Goal: Information Seeking & Learning: Stay updated

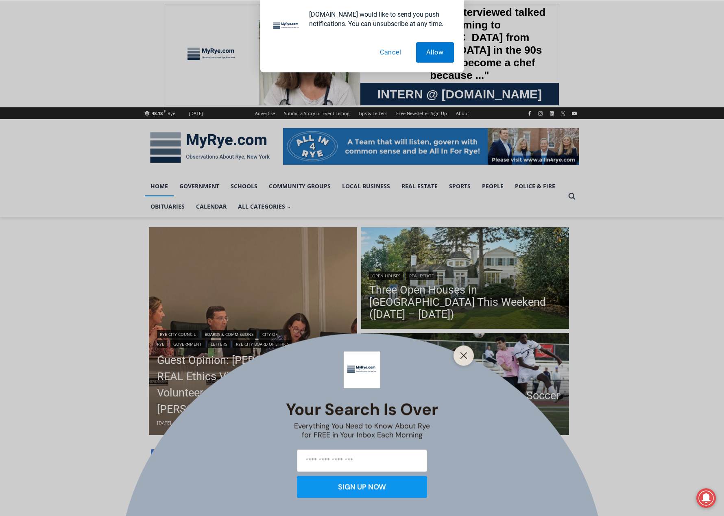
click at [465, 348] on div at bounding box center [463, 355] width 20 height 20
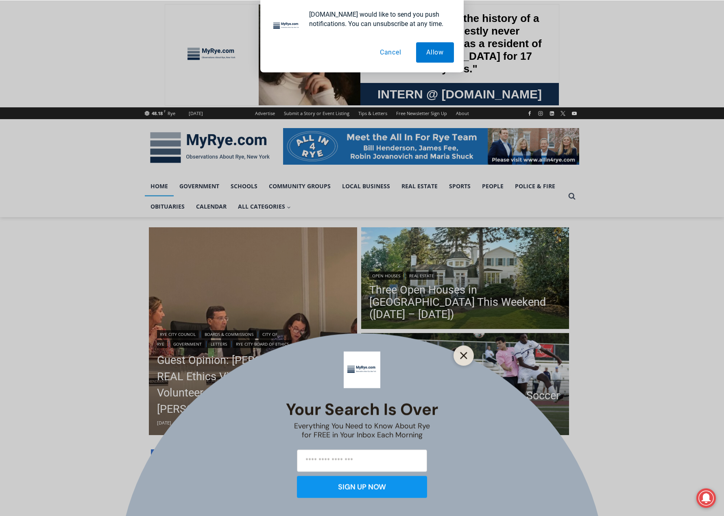
click at [463, 351] on button "Close" at bounding box center [463, 355] width 11 height 11
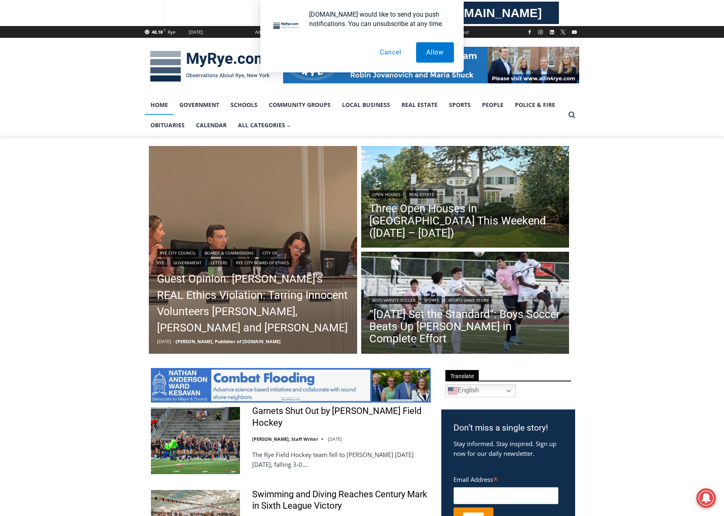
scroll to position [41, 0]
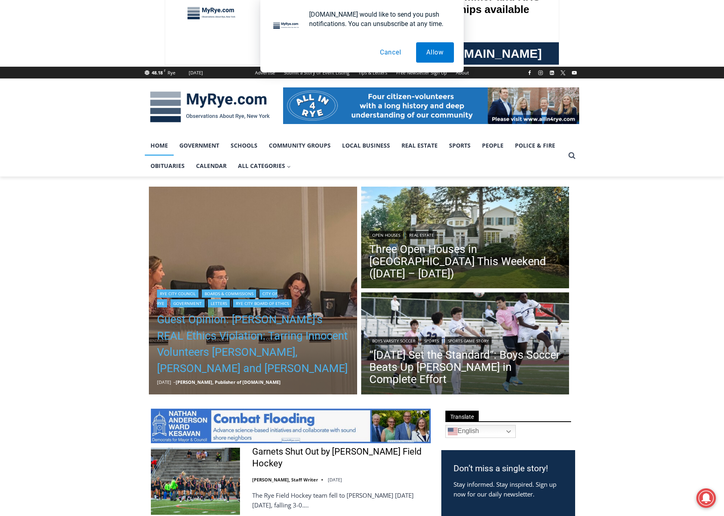
click at [246, 348] on link "Guest Opinion: Rye’s REAL Ethics Violation: Tarring Innocent Volunteers Carolin…" at bounding box center [253, 343] width 192 height 65
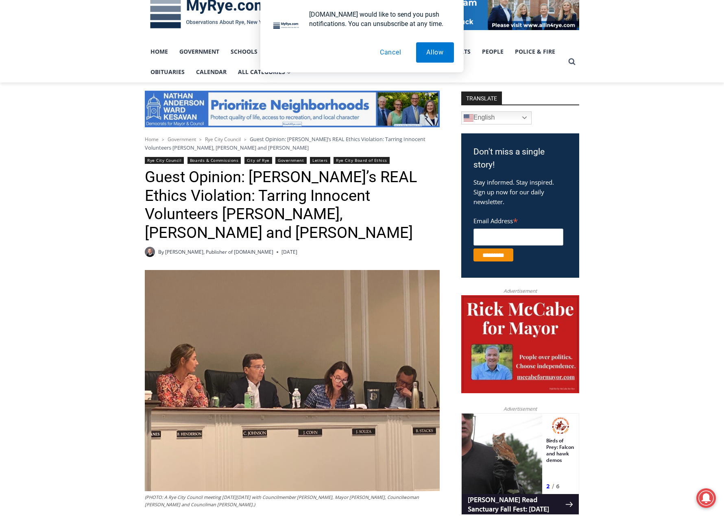
scroll to position [122, 0]
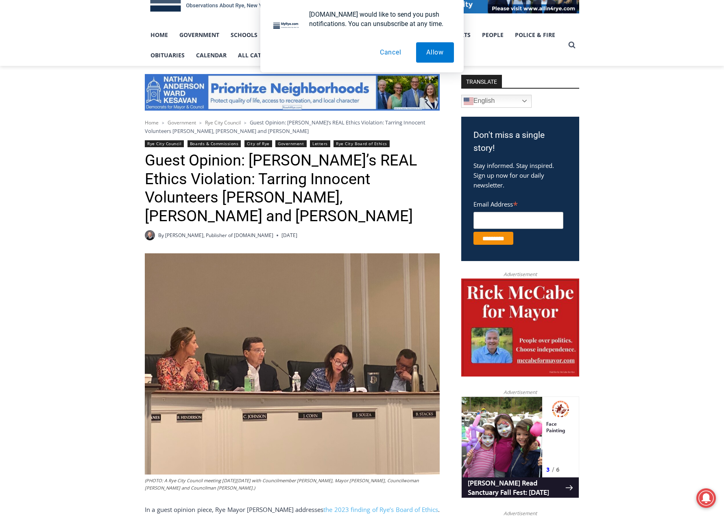
drag, startPoint x: 0, startPoint y: 0, endPoint x: 242, endPoint y: 375, distance: 446.7
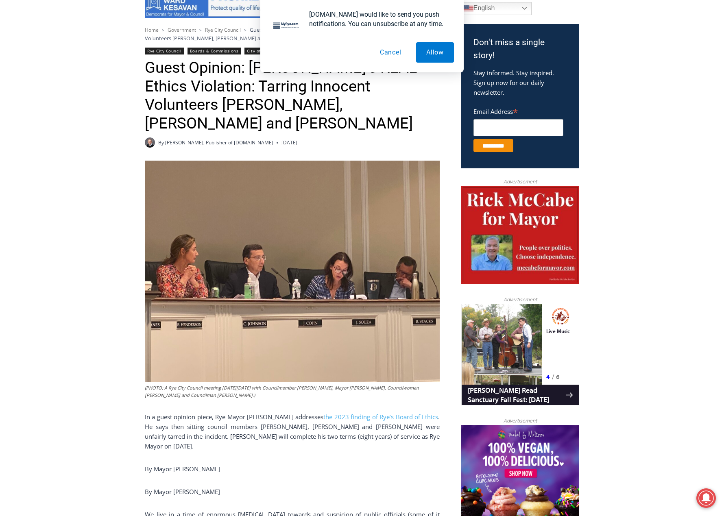
scroll to position [285, 0]
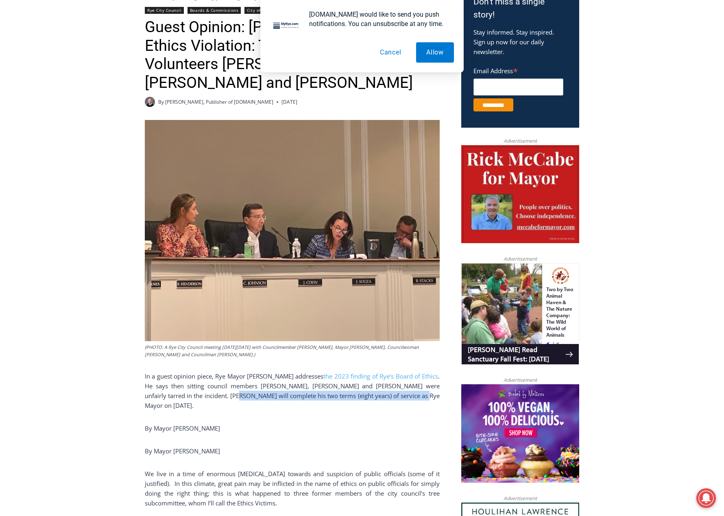
drag, startPoint x: 383, startPoint y: 377, endPoint x: 200, endPoint y: 379, distance: 183.4
click at [200, 379] on p "In a guest opinion piece, Rye Mayor Josh Cohn addresses the 2023 finding of Rye…" at bounding box center [292, 390] width 295 height 39
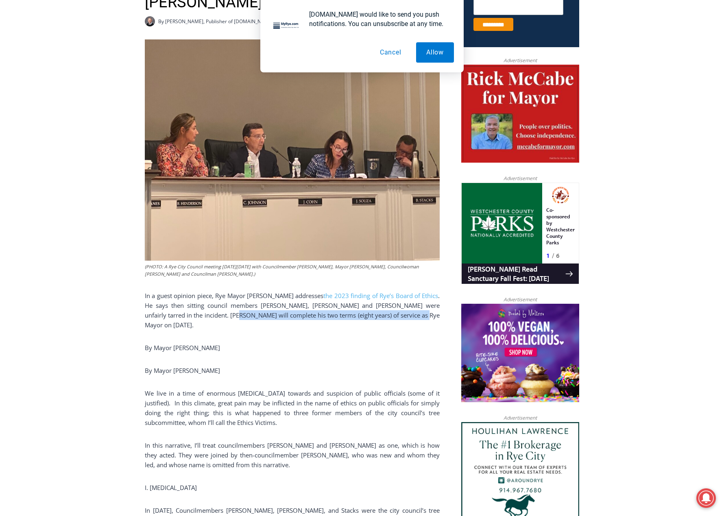
scroll to position [366, 0]
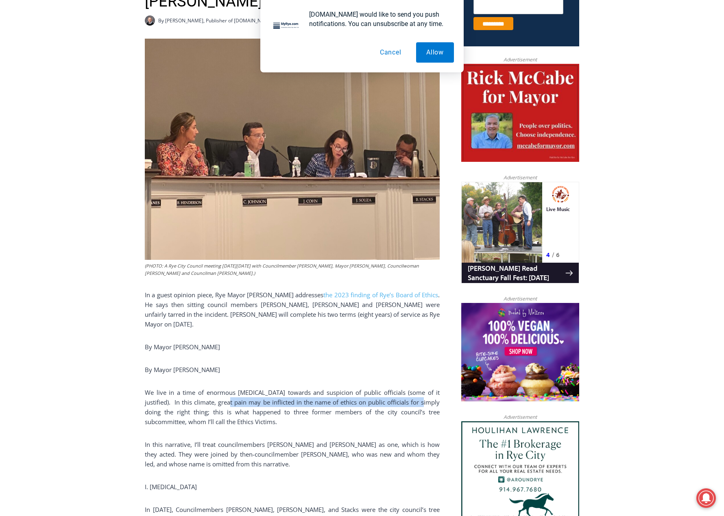
drag, startPoint x: 409, startPoint y: 374, endPoint x: 209, endPoint y: 375, distance: 199.6
click at [209, 388] on p "We live in a time of enormous hostility towards and suspicion of public officia…" at bounding box center [292, 407] width 295 height 39
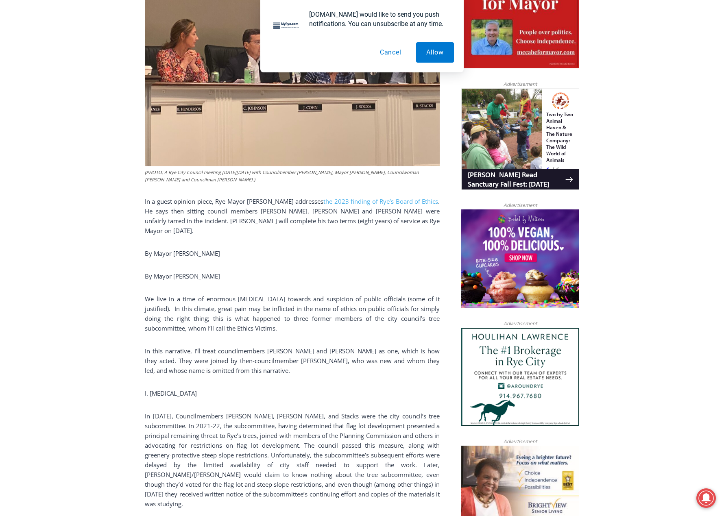
scroll to position [477, 0]
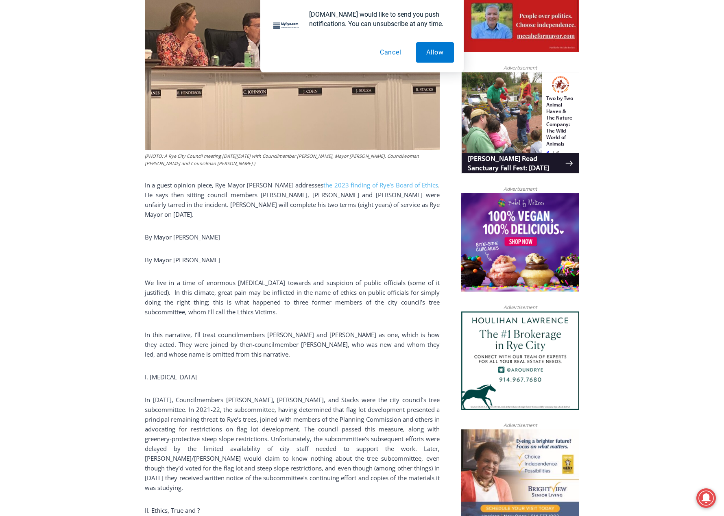
drag, startPoint x: 315, startPoint y: 329, endPoint x: 311, endPoint y: 359, distance: 29.6
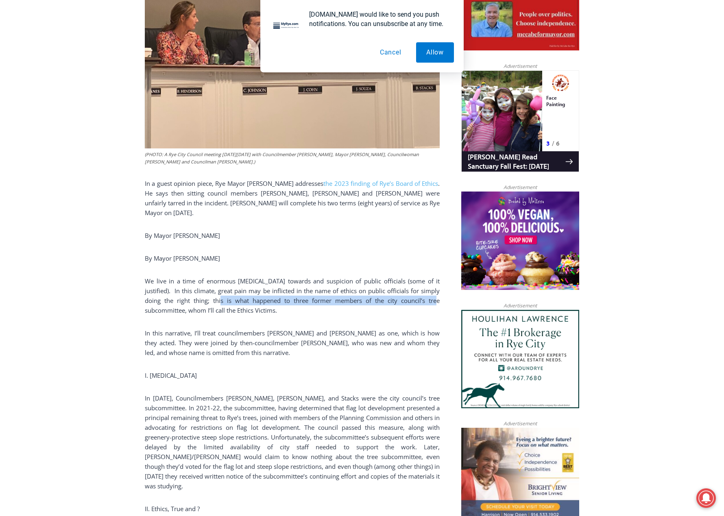
drag, startPoint x: 406, startPoint y: 275, endPoint x: 198, endPoint y: 274, distance: 207.4
click at [198, 276] on p "We live in a time of enormous hostility towards and suspicion of public officia…" at bounding box center [292, 295] width 295 height 39
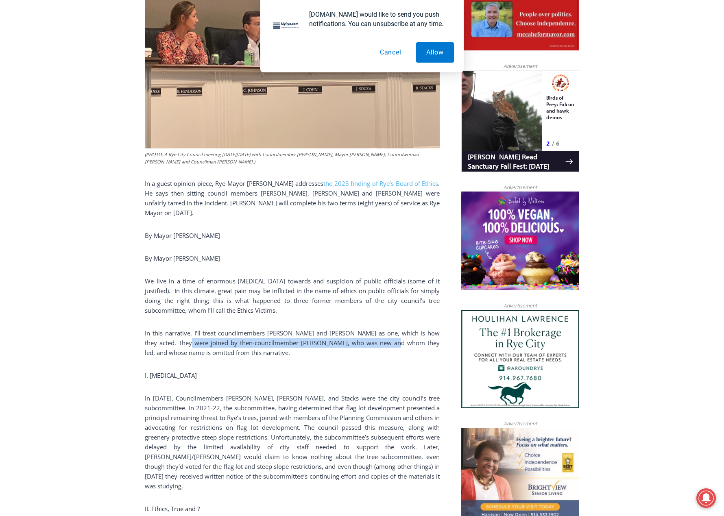
drag, startPoint x: 181, startPoint y: 314, endPoint x: 397, endPoint y: 315, distance: 216.3
click at [397, 328] on p "In this narrative, I’ll treat councilmembers Josh Nathan and Bill Henderson as …" at bounding box center [292, 342] width 295 height 29
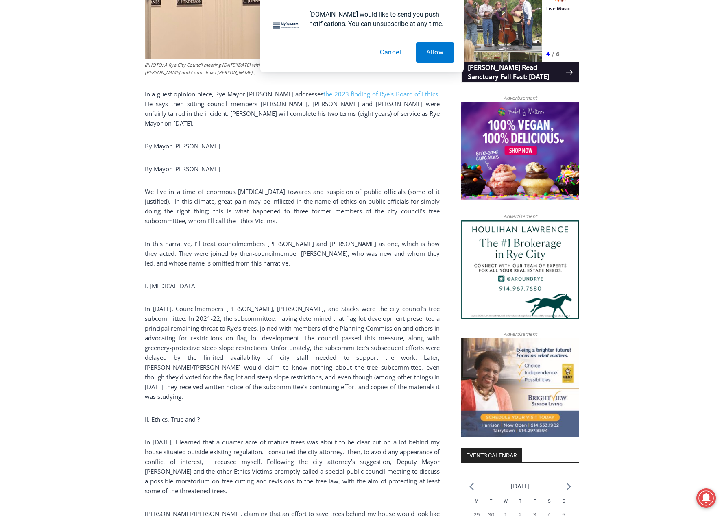
scroll to position [574, 0]
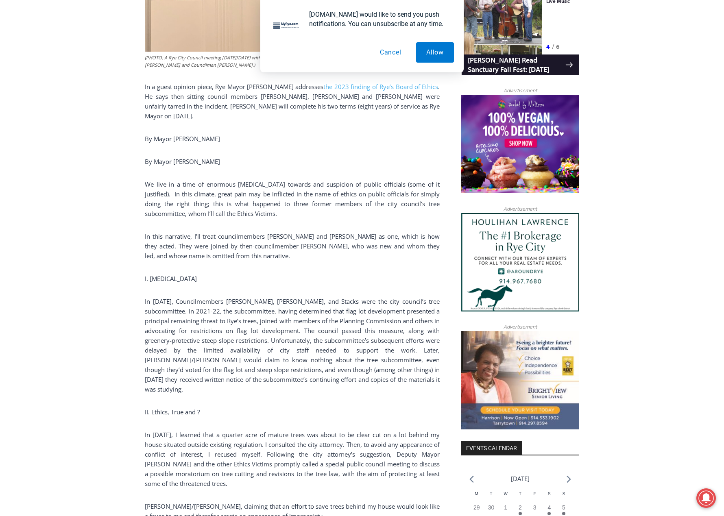
drag, startPoint x: 329, startPoint y: 335, endPoint x: 330, endPoint y: 354, distance: 18.7
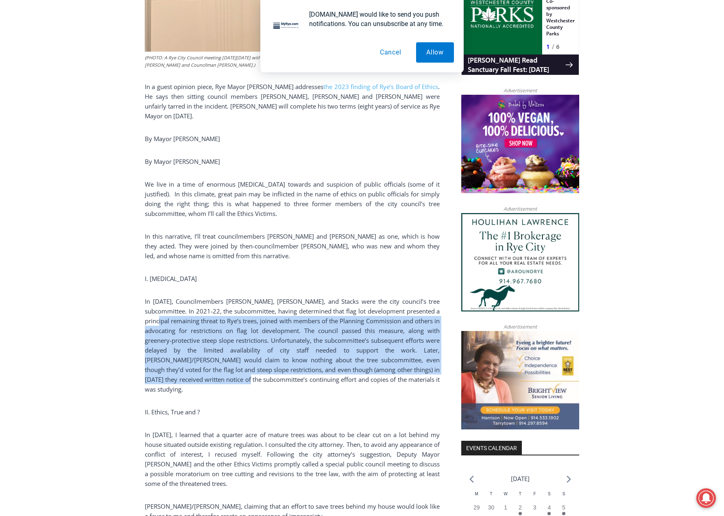
drag, startPoint x: 179, startPoint y: 294, endPoint x: 305, endPoint y: 349, distance: 137.5
click at [305, 349] on p "In 2023, Councilmembers Johnson, Souza, and Stacks were the city council’s tree…" at bounding box center [292, 345] width 295 height 98
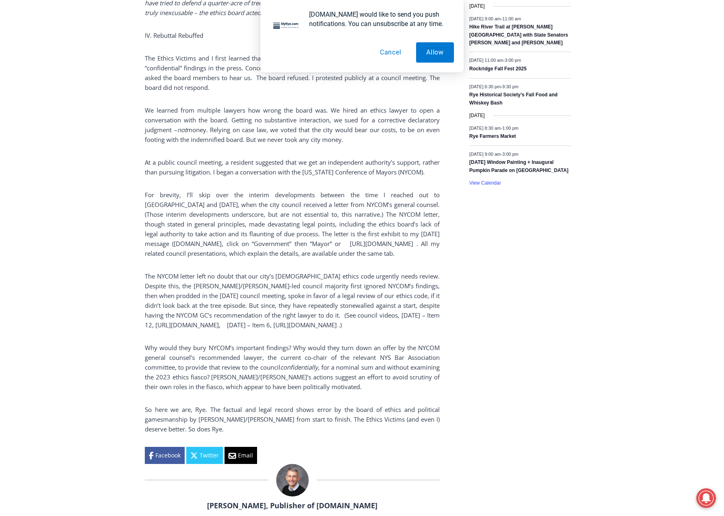
scroll to position [1347, 0]
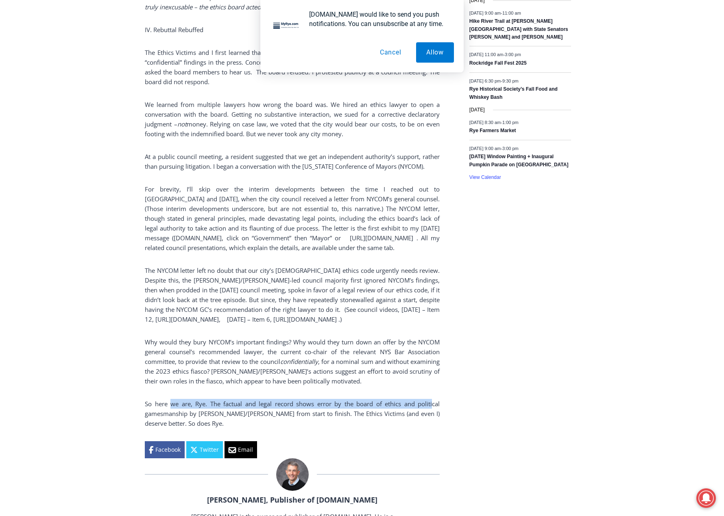
drag, startPoint x: 433, startPoint y: 396, endPoint x: 170, endPoint y: 388, distance: 262.8
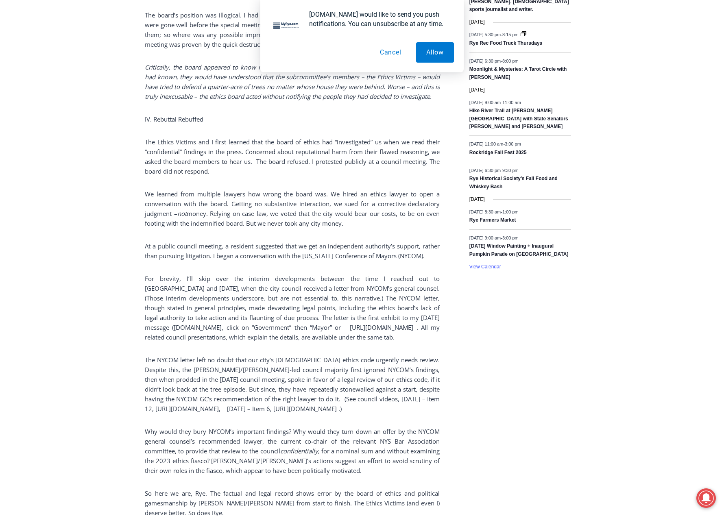
drag, startPoint x: 338, startPoint y: 436, endPoint x: 339, endPoint y: 410, distance: 26.4
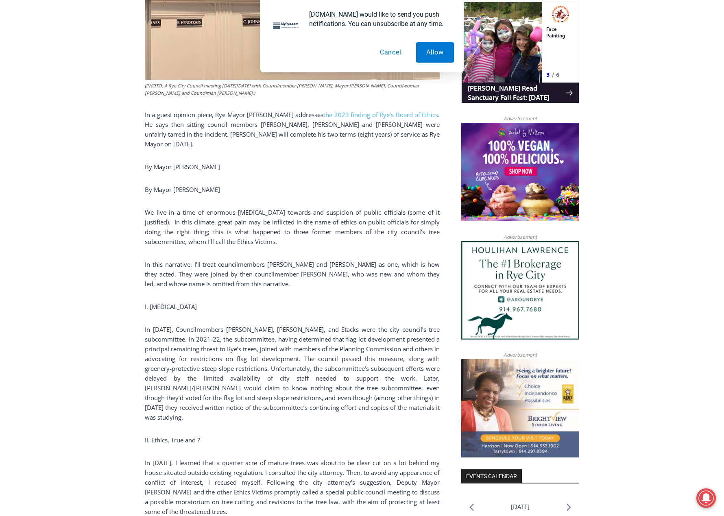
scroll to position [0, 0]
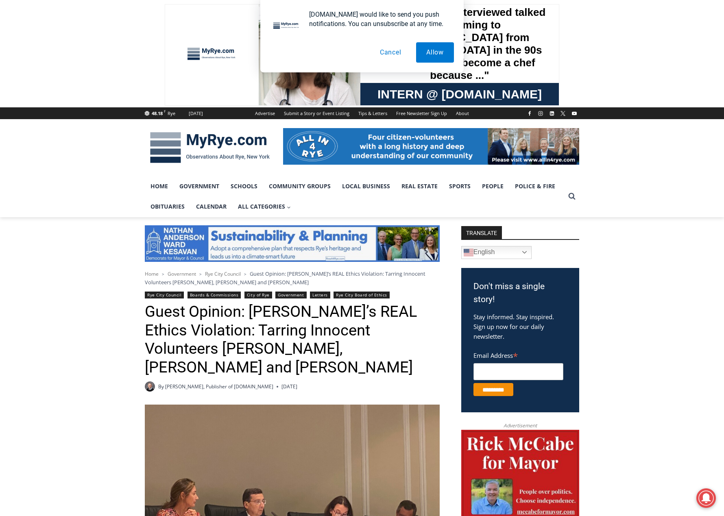
drag, startPoint x: 339, startPoint y: 410, endPoint x: 315, endPoint y: 269, distance: 143.2
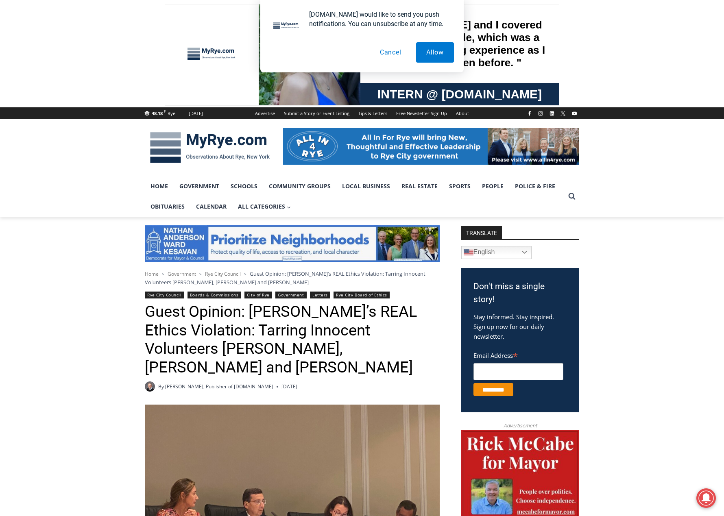
drag, startPoint x: 667, startPoint y: 287, endPoint x: 664, endPoint y: 166, distance: 121.2
click at [446, 187] on link "Sports" at bounding box center [459, 186] width 33 height 20
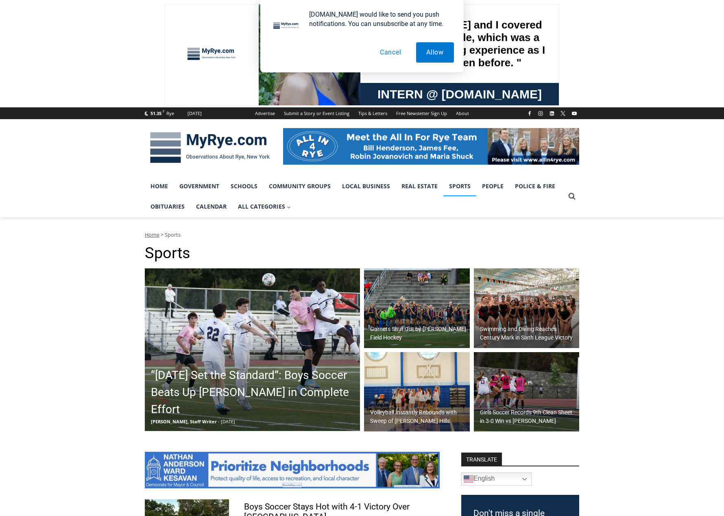
click at [227, 390] on h2 "“Today Set the Standard”: Boys Soccer Beats Up Pelham in Complete Effort" at bounding box center [254, 392] width 207 height 51
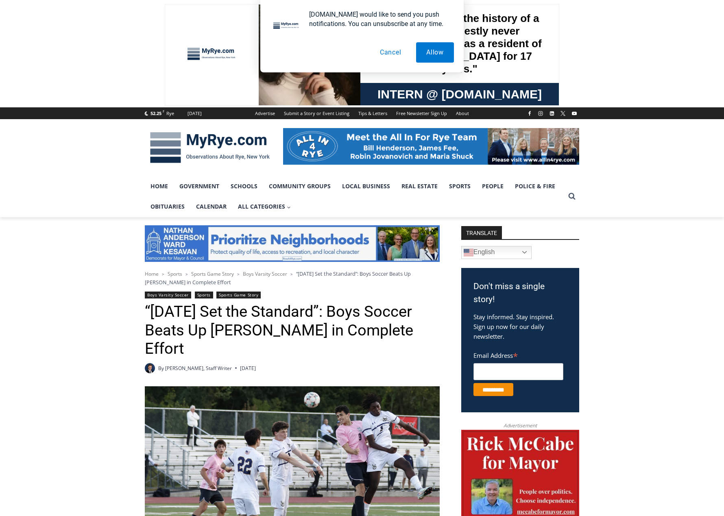
click at [393, 55] on button "Cancel" at bounding box center [391, 52] width 42 height 20
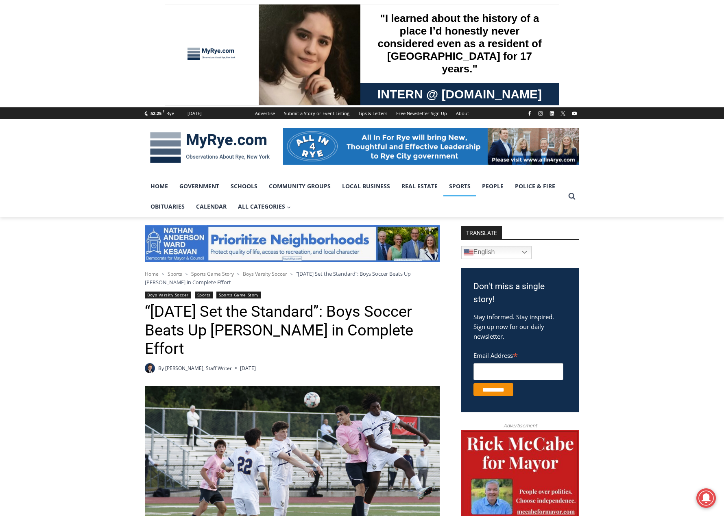
click at [458, 187] on link "Sports" at bounding box center [459, 186] width 33 height 20
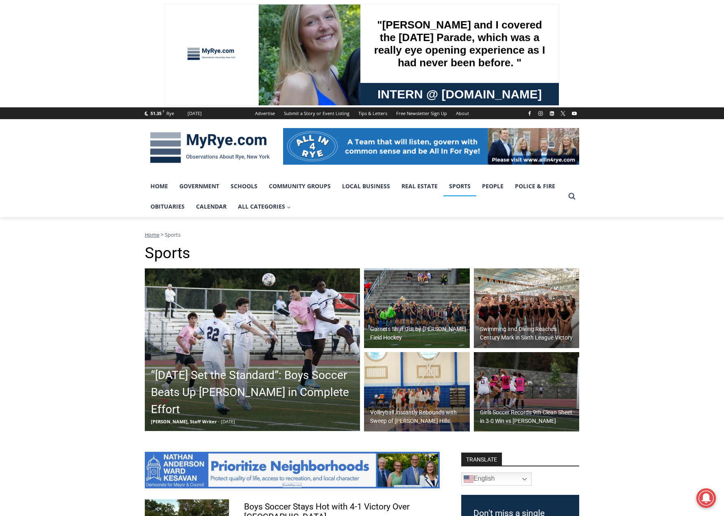
click at [421, 284] on img at bounding box center [417, 308] width 106 height 80
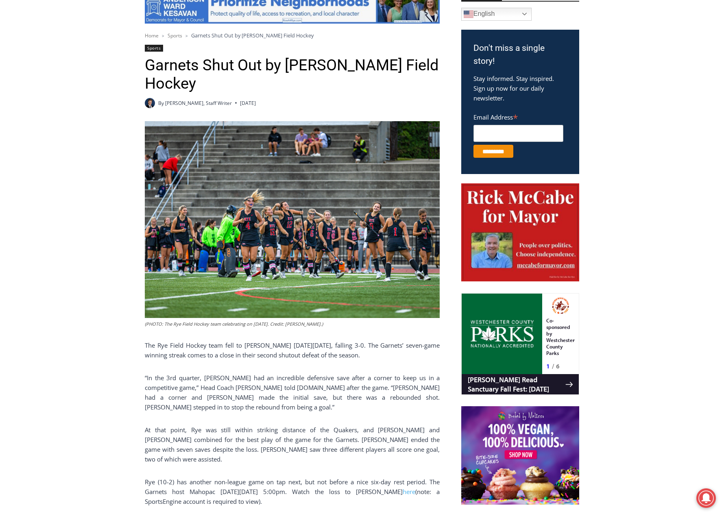
scroll to position [244, 0]
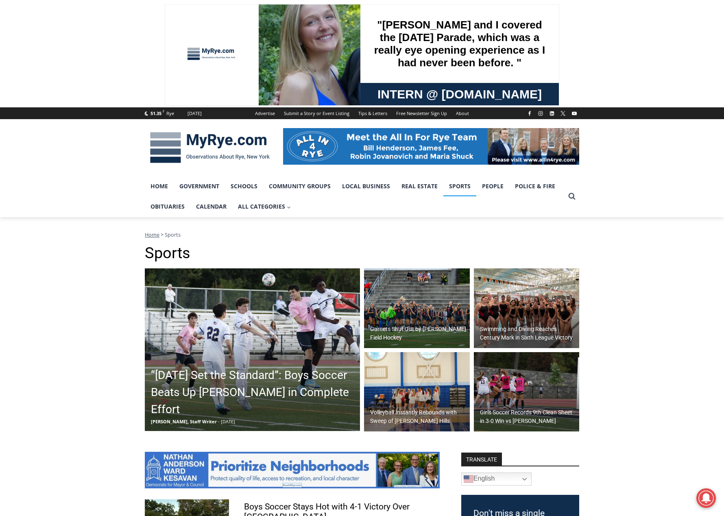
click at [556, 331] on h2 "Swimming and Diving Reaches Century Mark in Sixth League Victory" at bounding box center [529, 333] width 98 height 17
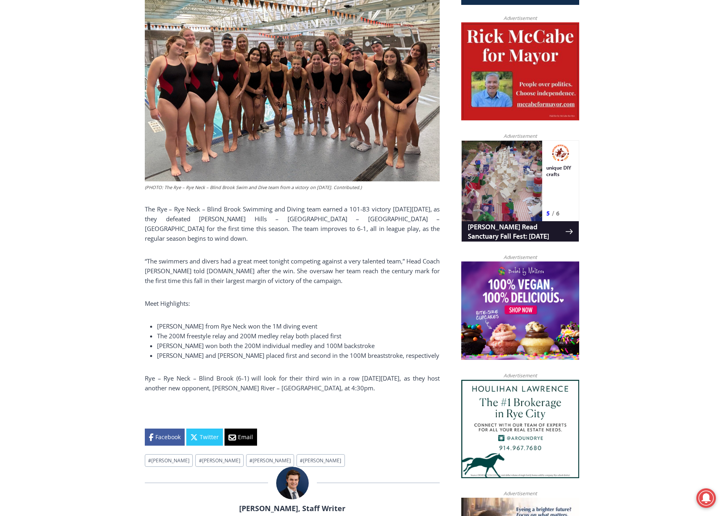
scroll to position [97, 0]
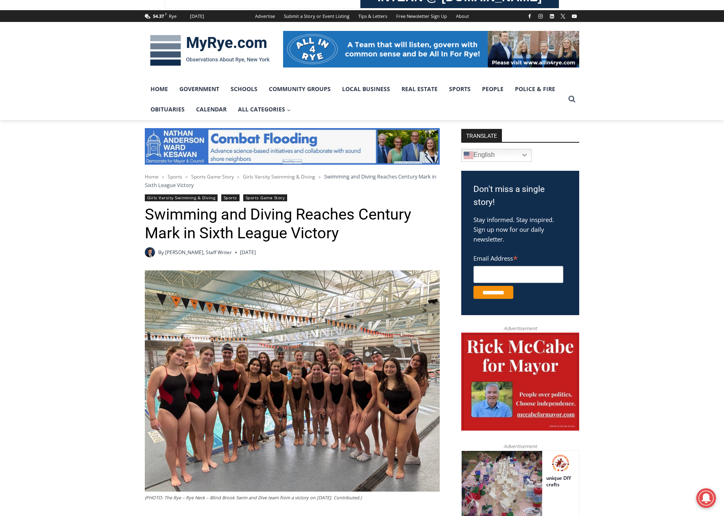
drag, startPoint x: 628, startPoint y: 218, endPoint x: 665, endPoint y: 17, distance: 204.2
